Goal: Transaction & Acquisition: Purchase product/service

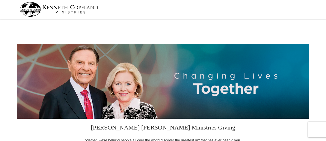
select select "FL"
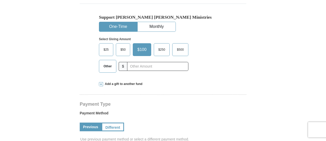
scroll to position [152, 0]
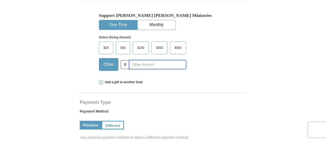
click at [151, 63] on input "text" at bounding box center [157, 64] width 57 height 9
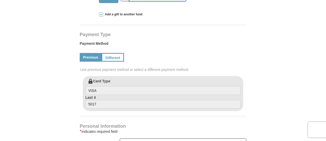
scroll to position [220, 0]
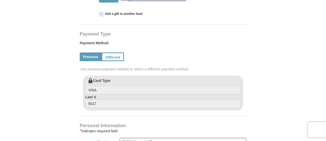
type input "1725.00"
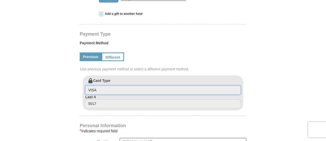
click at [106, 90] on input "VISA" at bounding box center [162, 90] width 155 height 9
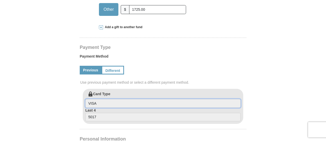
scroll to position [206, 0]
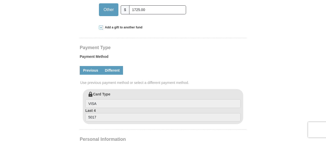
click at [113, 70] on link "Different" at bounding box center [111, 70] width 21 height 9
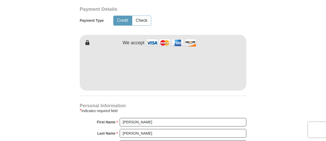
scroll to position [290, 0]
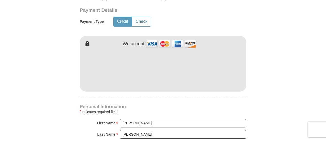
click at [141, 21] on button "Check" at bounding box center [141, 21] width 19 height 9
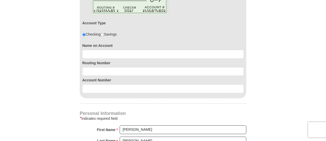
scroll to position [349, 0]
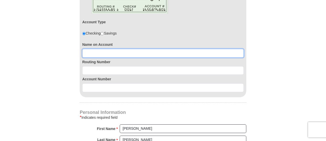
click at [121, 51] on input at bounding box center [162, 53] width 161 height 9
type input "[PERSON_NAME]"
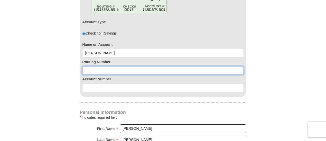
click at [117, 67] on input at bounding box center [162, 70] width 161 height 9
type input "272480678"
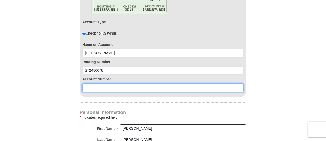
click at [111, 87] on input at bounding box center [162, 87] width 161 height 9
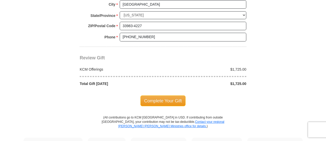
scroll to position [550, 0]
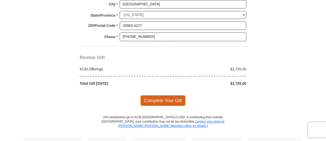
type input "2064809"
click at [167, 96] on span "Complete Your Gift" at bounding box center [162, 100] width 45 height 11
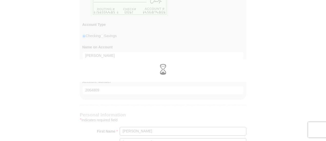
scroll to position [339, 0]
